Goal: Transaction & Acquisition: Purchase product/service

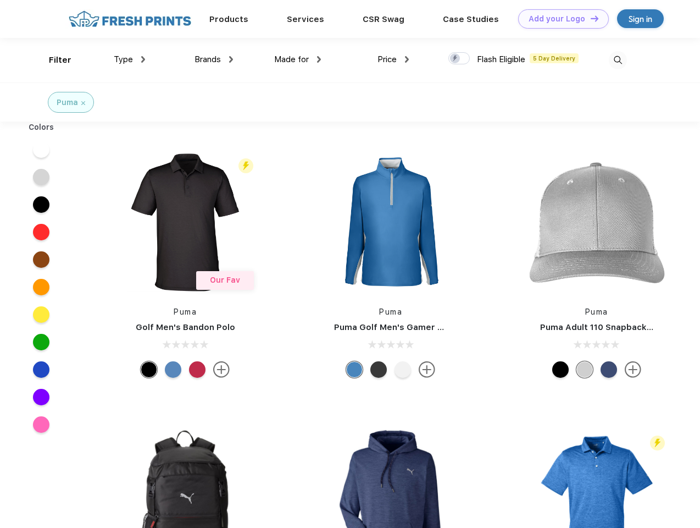
scroll to position [1, 0]
click at [560, 19] on link "Add your Logo Design Tool" at bounding box center [563, 18] width 91 height 19
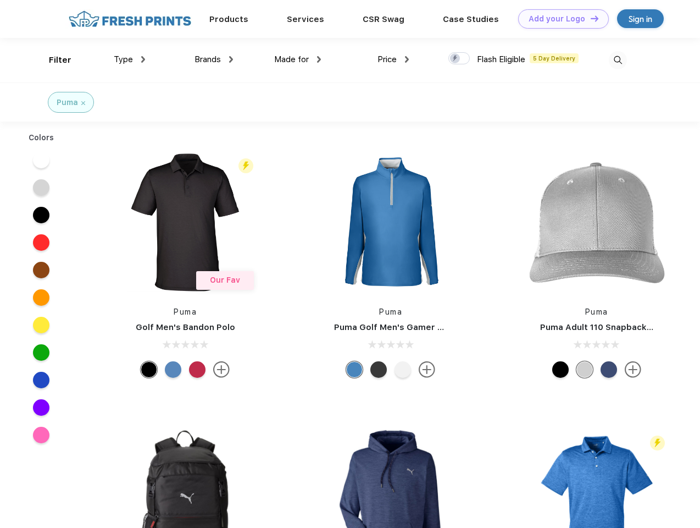
click at [0, 0] on div "Design Tool" at bounding box center [0, 0] width 0 height 0
click at [590, 18] on link "Add your Logo Design Tool" at bounding box center [563, 18] width 91 height 19
click at [53, 60] on div "Filter" at bounding box center [60, 60] width 23 height 13
click at [130, 59] on span "Type" at bounding box center [123, 59] width 19 height 10
click at [214, 59] on span "Brands" at bounding box center [208, 59] width 26 height 10
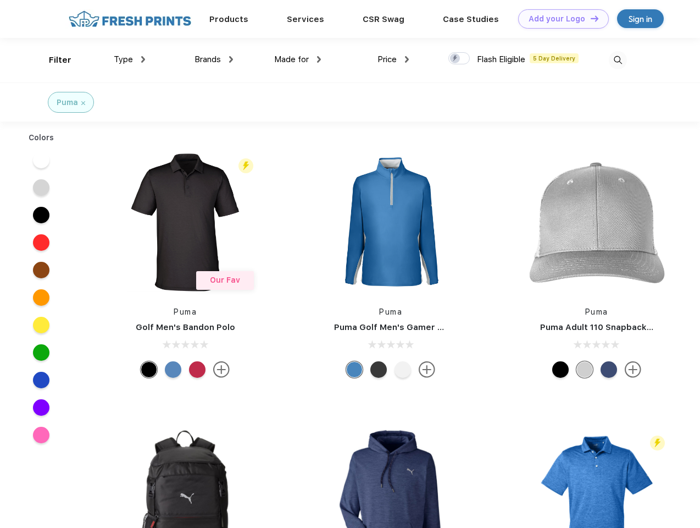
click at [298, 59] on span "Made for" at bounding box center [291, 59] width 35 height 10
click at [394, 59] on span "Price" at bounding box center [387, 59] width 19 height 10
click at [460, 59] on div at bounding box center [459, 58] width 21 height 12
click at [456, 59] on input "checkbox" at bounding box center [452, 55] width 7 height 7
click at [618, 60] on img at bounding box center [618, 60] width 18 height 18
